Goal: Task Accomplishment & Management: Use online tool/utility

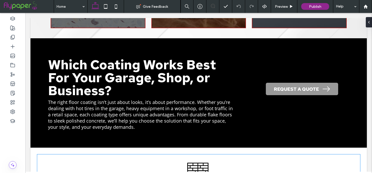
scroll to position [962, 0]
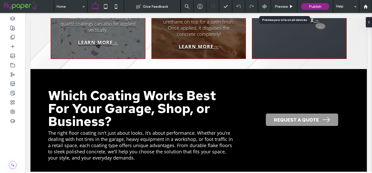
click at [281, 3] on div "Preview" at bounding box center [284, 6] width 26 height 13
click at [281, 7] on span "Preview" at bounding box center [281, 6] width 13 height 4
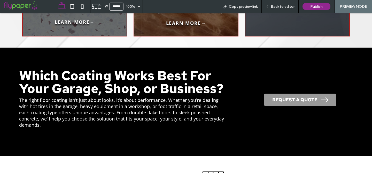
scroll to position [950, 0]
click at [238, 6] on span "Copy preview link" at bounding box center [243, 6] width 29 height 4
click at [72, 6] on icon at bounding box center [72, 6] width 10 height 10
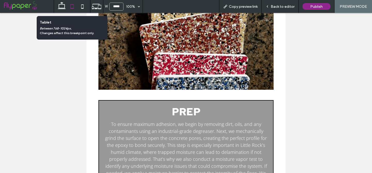
type input "*****"
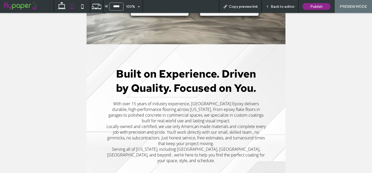
scroll to position [0, 0]
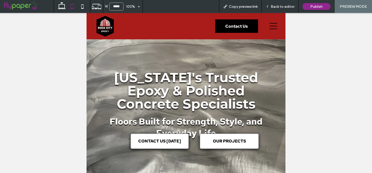
click at [282, 7] on span "Back to editor" at bounding box center [282, 6] width 24 height 4
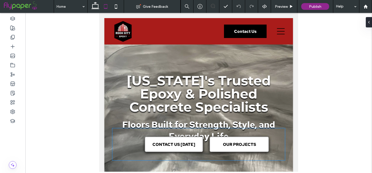
click at [193, 131] on div "CONTACT US TODAY OUR PROJECTS" at bounding box center [198, 144] width 173 height 32
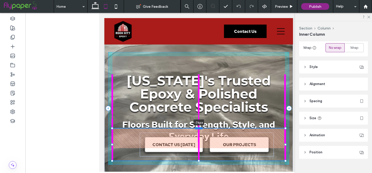
scroll to position [98, 0]
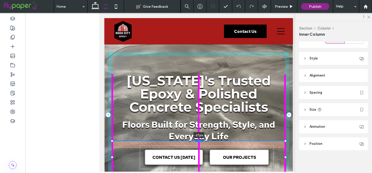
drag, startPoint x: 200, startPoint y: 128, endPoint x: 199, endPoint y: 141, distance: 12.9
click at [199, 141] on div at bounding box center [199, 141] width 8 height 2
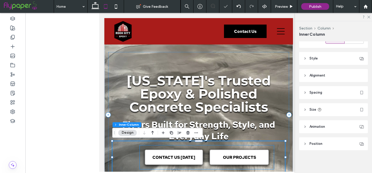
click at [141, 156] on div "CONTACT US TODAY OUR PROJECTS" at bounding box center [207, 157] width 134 height 24
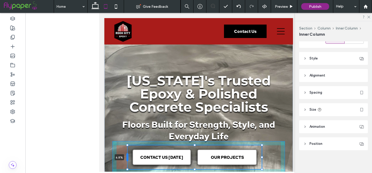
drag, startPoint x: 139, startPoint y: 158, endPoint x: 127, endPoint y: 158, distance: 12.1
click at [127, 158] on div at bounding box center [127, 157] width 2 height 8
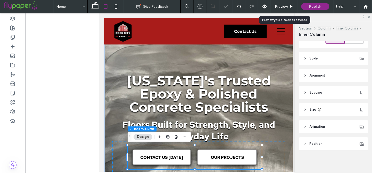
click at [279, 5] on span "Preview" at bounding box center [281, 6] width 13 height 4
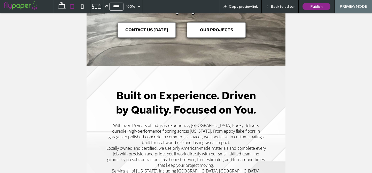
scroll to position [7, 0]
